Goal: Subscribe to service/newsletter

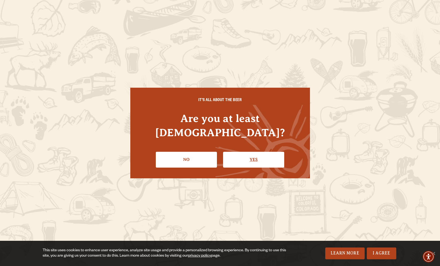
click at [250, 152] on link "Yes" at bounding box center [253, 160] width 61 height 16
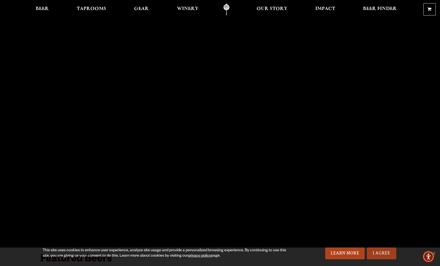
click at [381, 252] on link "I Agree" at bounding box center [381, 253] width 29 height 12
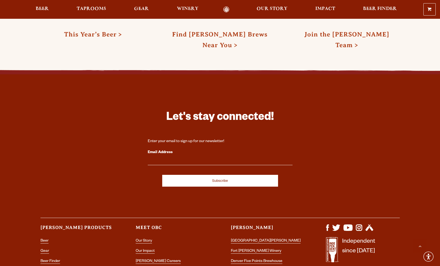
scroll to position [1461, 0]
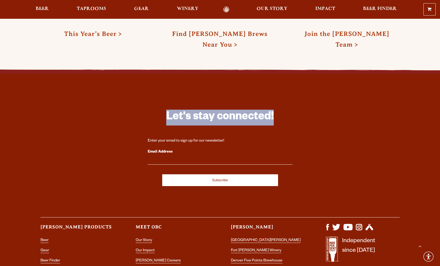
drag, startPoint x: 166, startPoint y: 108, endPoint x: 304, endPoint y: 111, distance: 137.2
click at [304, 111] on div "Let's stay connected! Enter your email to sign up for our newsletter! Email Add…" at bounding box center [220, 203] width 386 height 212
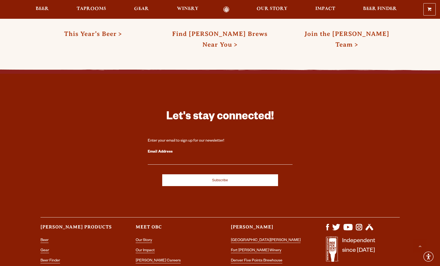
scroll to position [1538, 0]
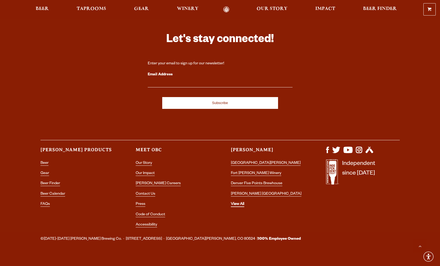
click at [240, 202] on link "View All" at bounding box center [237, 204] width 13 height 5
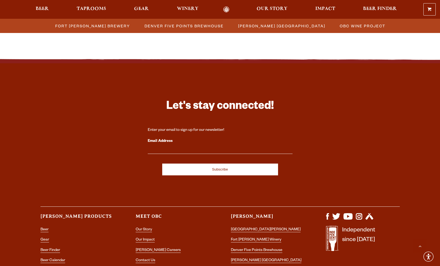
scroll to position [662, 0]
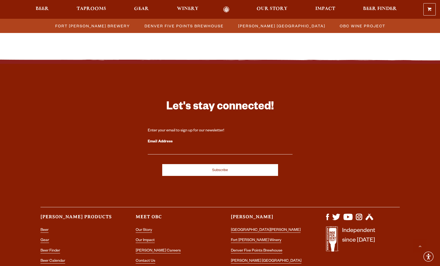
click at [160, 149] on input "Email Address" at bounding box center [220, 150] width 145 height 7
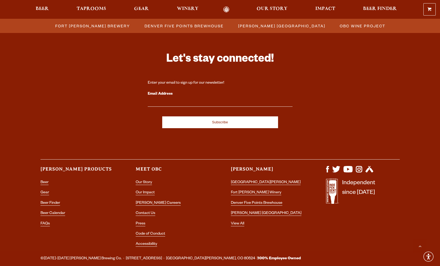
scroll to position [736, 0]
